Goal: Check status: Check status

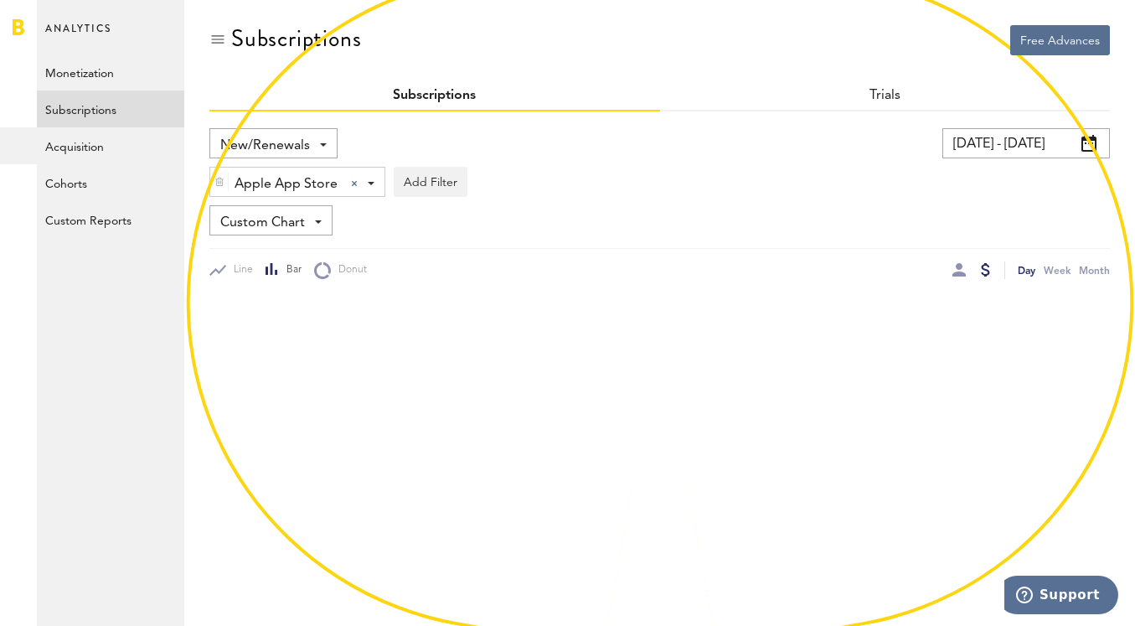
click at [992, 144] on input "[DATE] - [DATE]" at bounding box center [1025, 143] width 167 height 30
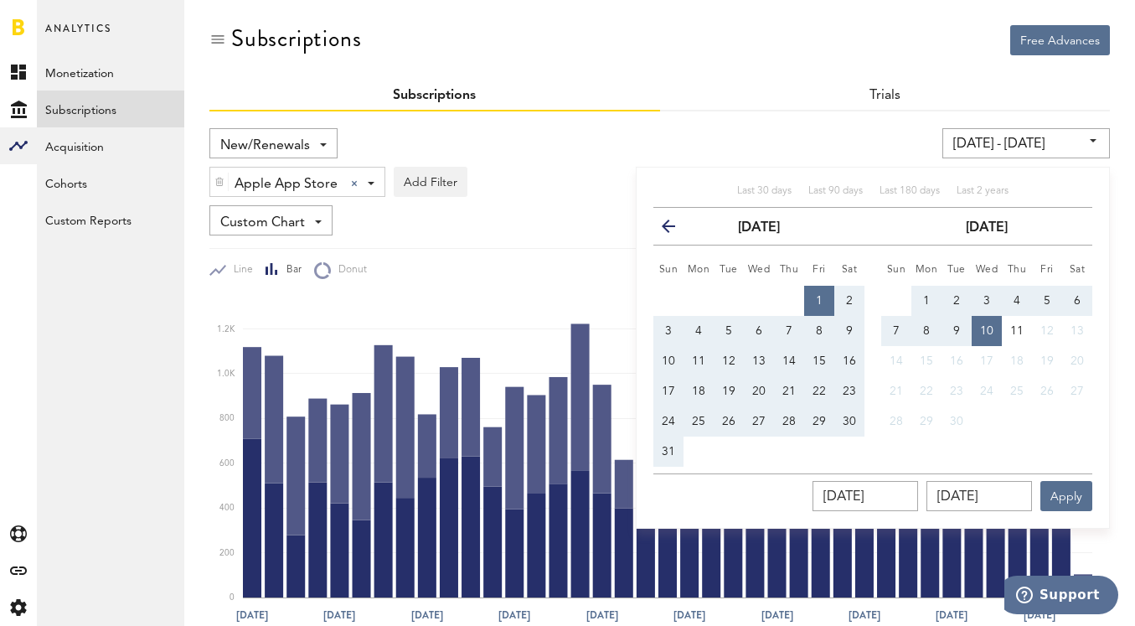
click at [976, 183] on div "Last 30 days Last 90 days Last 180 days Last 2 years previous [DATE] next Sun M…" at bounding box center [873, 348] width 474 height 362
click at [976, 189] on span "Last 2 years" at bounding box center [982, 191] width 52 height 10
type input "[DATE] - [DATE]"
type input "[DATE]"
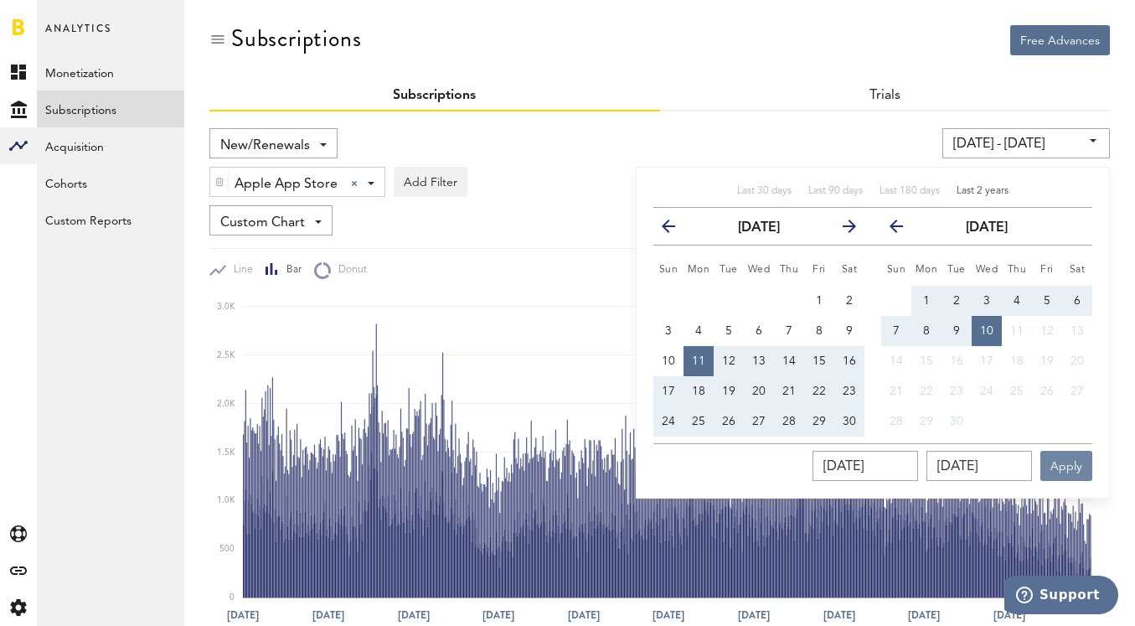
click at [1074, 452] on button "Apply" at bounding box center [1066, 466] width 52 height 30
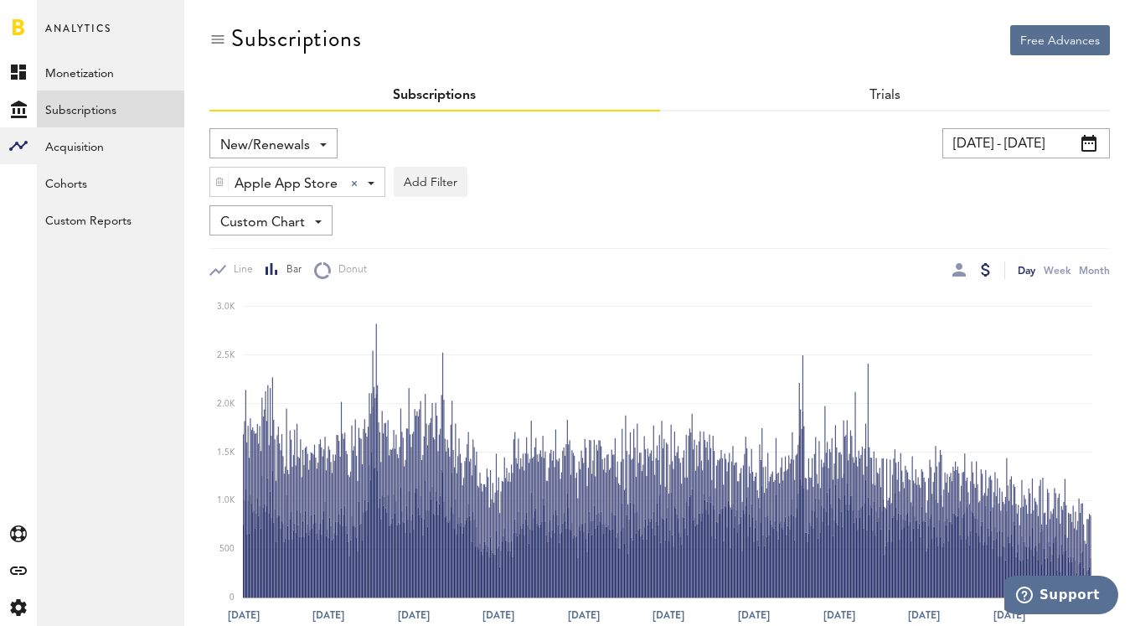
click at [1030, 157] on input "[DATE] - [DATE]" at bounding box center [1025, 143] width 167 height 30
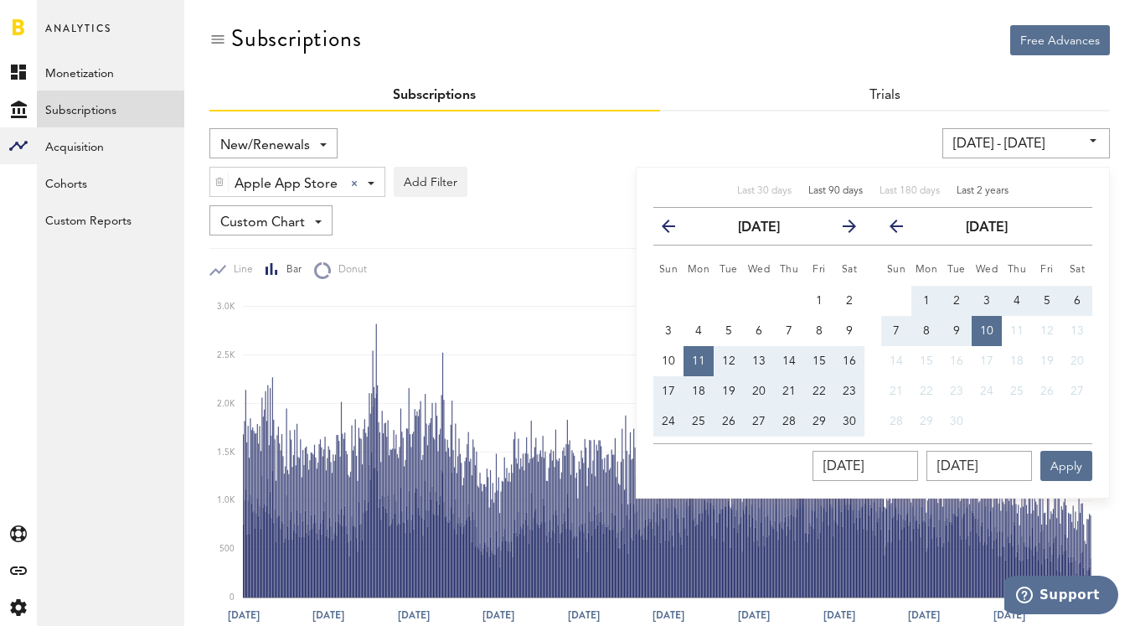
click at [820, 195] on span "Last 90 days" at bounding box center [835, 191] width 54 height 10
type input "[DATE] - [DATE]"
type input "[DATE]"
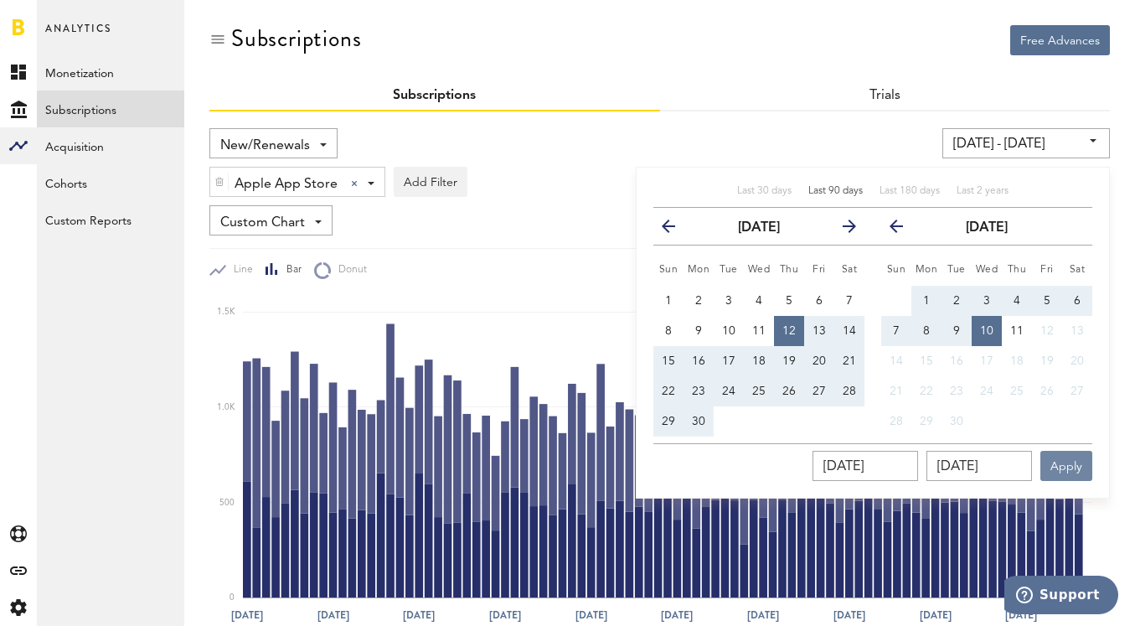
click at [1055, 459] on button "Apply" at bounding box center [1066, 466] width 52 height 30
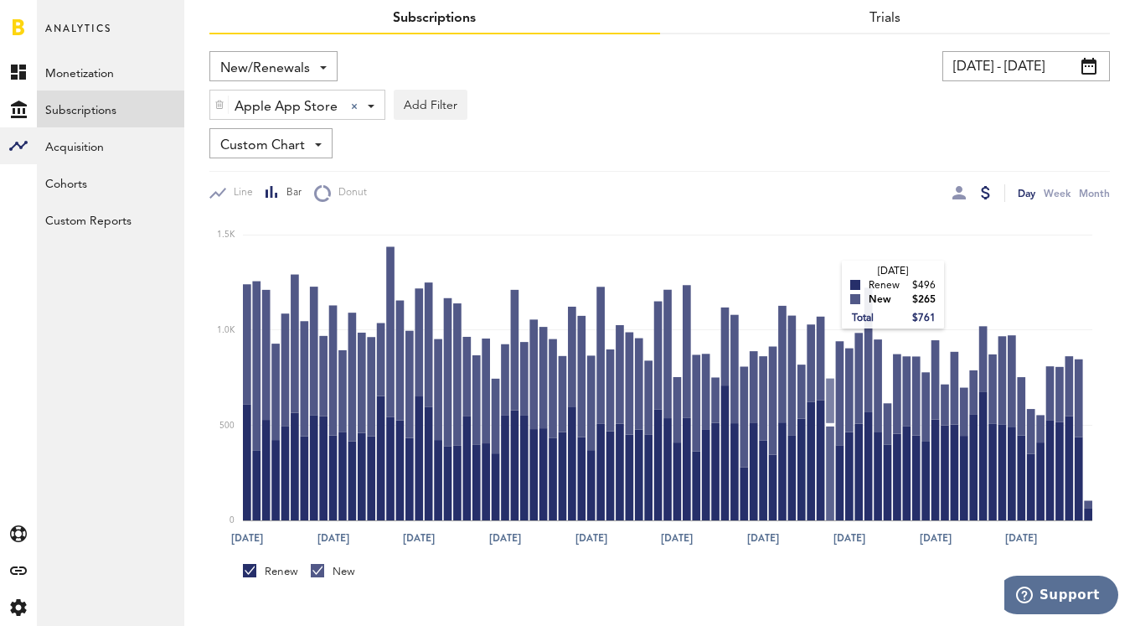
scroll to position [120, 0]
